Goal: Transaction & Acquisition: Purchase product/service

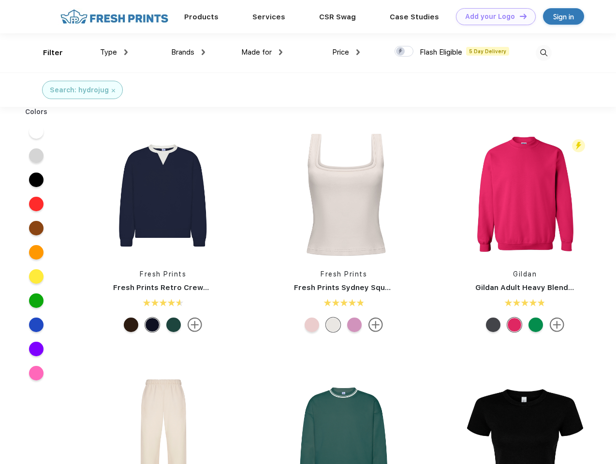
click at [492, 16] on link "Add your Logo Design Tool" at bounding box center [496, 16] width 80 height 17
click at [0, 0] on div "Design Tool" at bounding box center [0, 0] width 0 height 0
click at [519, 16] on link "Add your Logo Design Tool" at bounding box center [496, 16] width 80 height 17
click at [46, 53] on div "Filter" at bounding box center [53, 52] width 20 height 11
click at [114, 52] on span "Type" at bounding box center [108, 52] width 17 height 9
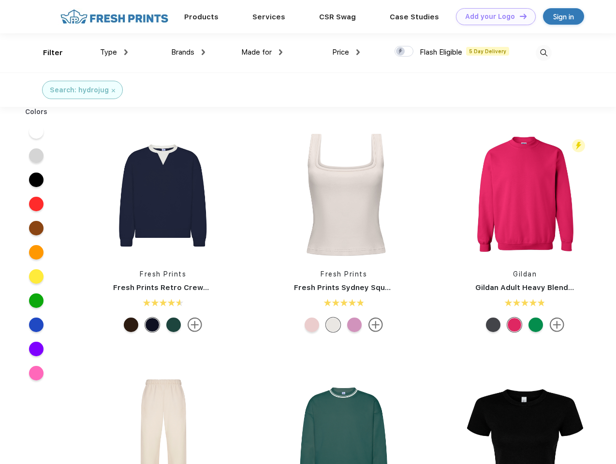
click at [188, 52] on span "Brands" at bounding box center [182, 52] width 23 height 9
click at [262, 52] on span "Made for" at bounding box center [256, 52] width 30 height 9
click at [346, 52] on span "Price" at bounding box center [340, 52] width 17 height 9
click at [404, 52] on div at bounding box center [403, 51] width 19 height 11
click at [401, 52] on input "checkbox" at bounding box center [397, 48] width 6 height 6
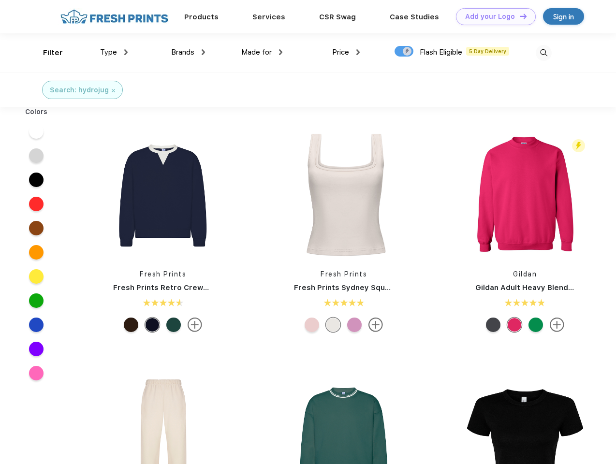
click at [543, 53] on img at bounding box center [543, 53] width 16 height 16
